Goal: Find specific page/section: Find specific page/section

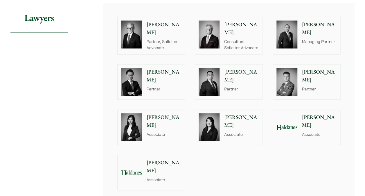
scroll to position [654, 0]
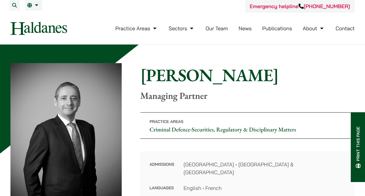
click at [216, 28] on link "Our Team" at bounding box center [216, 28] width 22 height 7
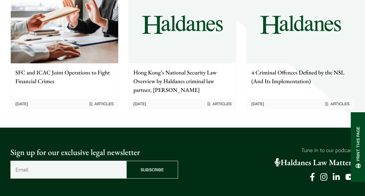
scroll to position [795, 0]
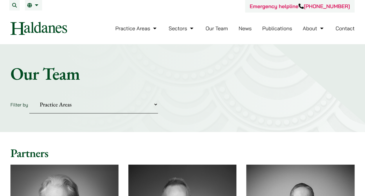
click at [150, 102] on select "Practice Areas Antitrust and Competition Civil Litigation & Dispute Resolution …" at bounding box center [93, 104] width 129 height 18
select select "criminal-defence"
click at [29, 95] on select "Practice Areas Antitrust and Competition Civil Litigation & Dispute Resolution …" at bounding box center [93, 104] width 129 height 18
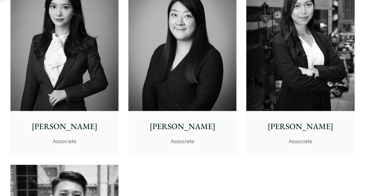
scroll to position [623, 0]
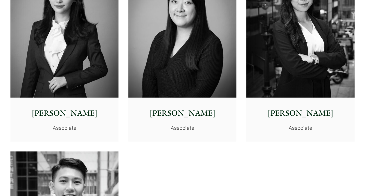
click at [298, 122] on div "Joanne Lam Associate" at bounding box center [300, 118] width 108 height 43
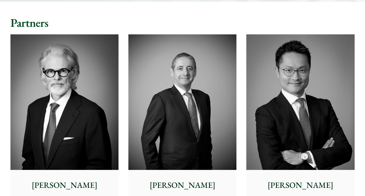
scroll to position [0, 0]
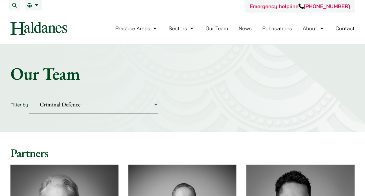
click at [80, 104] on select "Practice Areas Antitrust and Competition Civil Litigation & Dispute Resolution …" at bounding box center [93, 104] width 129 height 18
click at [29, 95] on select "Practice Areas Antitrust and Competition Civil Litigation & Dispute Resolution …" at bounding box center [93, 104] width 129 height 18
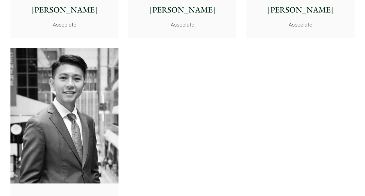
scroll to position [726, 0]
click at [73, 108] on img at bounding box center [64, 115] width 108 height 135
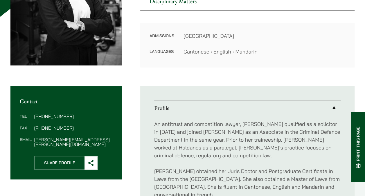
scroll to position [137, 0]
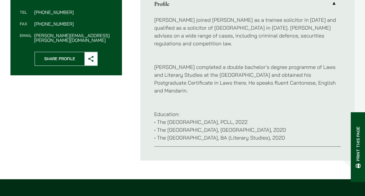
scroll to position [240, 0]
